Goal: Task Accomplishment & Management: Manage account settings

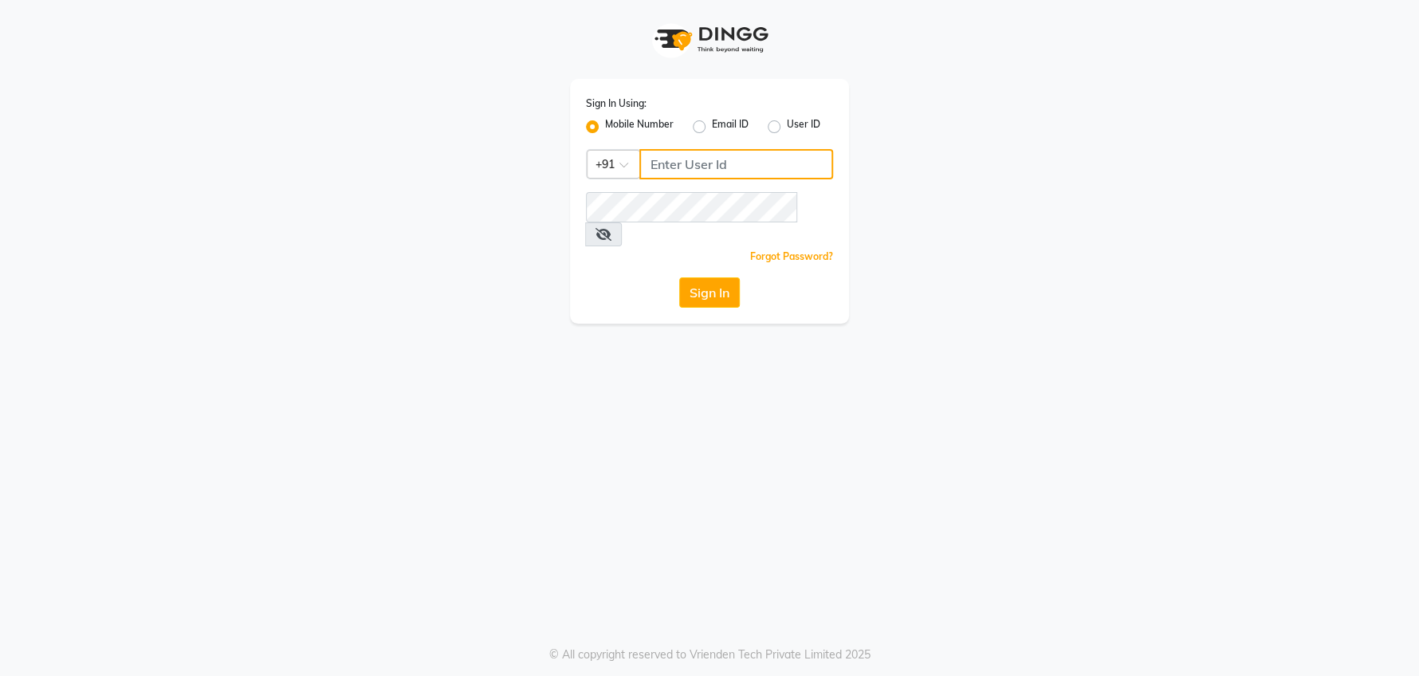
type input "9910222415"
click at [714, 277] on button "Sign In" at bounding box center [709, 292] width 61 height 30
click at [721, 277] on button "Sign In" at bounding box center [709, 292] width 61 height 30
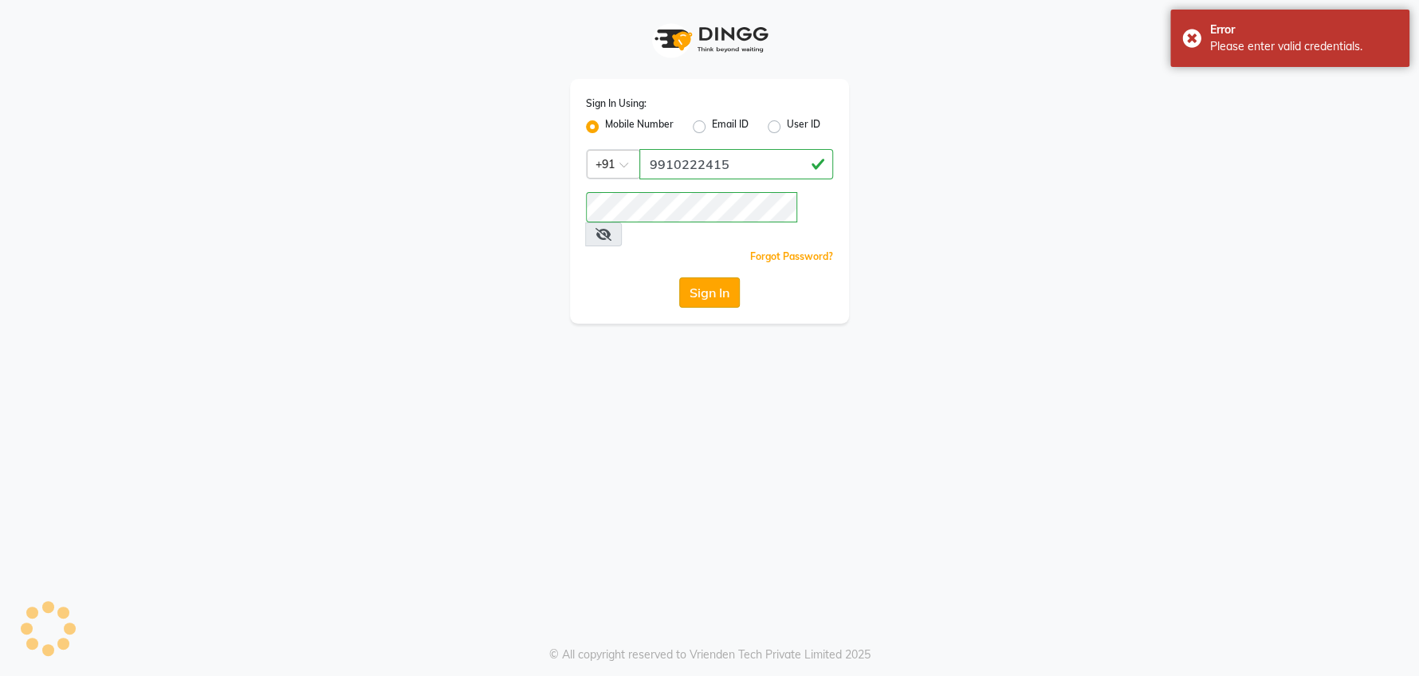
click at [713, 277] on button "Sign In" at bounding box center [709, 292] width 61 height 30
click at [717, 277] on button "Sign In" at bounding box center [709, 292] width 61 height 30
click at [724, 277] on button "Sign In" at bounding box center [709, 292] width 61 height 30
